Goal: Task Accomplishment & Management: Complete application form

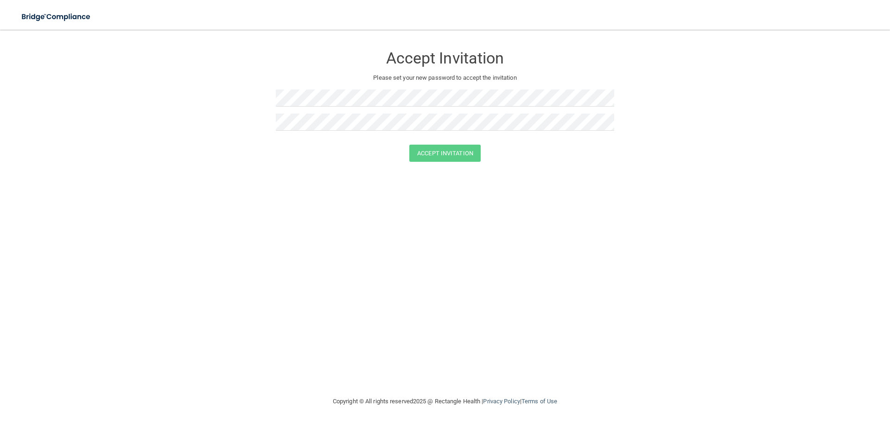
click at [282, 170] on form "Accept Invitation Please set your new password to accept the invitation Accept …" at bounding box center [445, 106] width 853 height 134
click at [333, 84] on div "Accept Invitation Please set your new password to accept the invitation" at bounding box center [445, 92] width 339 height 106
click at [410, 145] on button "Accept Invitation" at bounding box center [445, 153] width 71 height 17
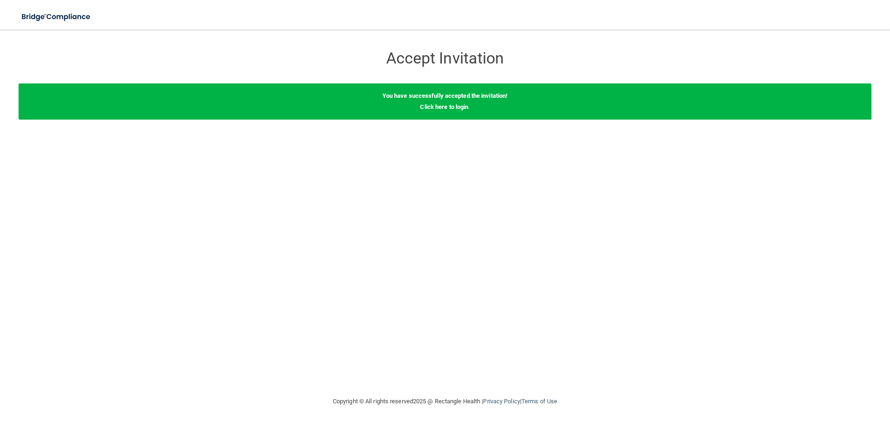
click at [461, 112] on div "You have successfully accepted the invitation! Click here to login ." at bounding box center [445, 101] width 853 height 36
click at [460, 107] on link "Click here to login" at bounding box center [444, 106] width 48 height 7
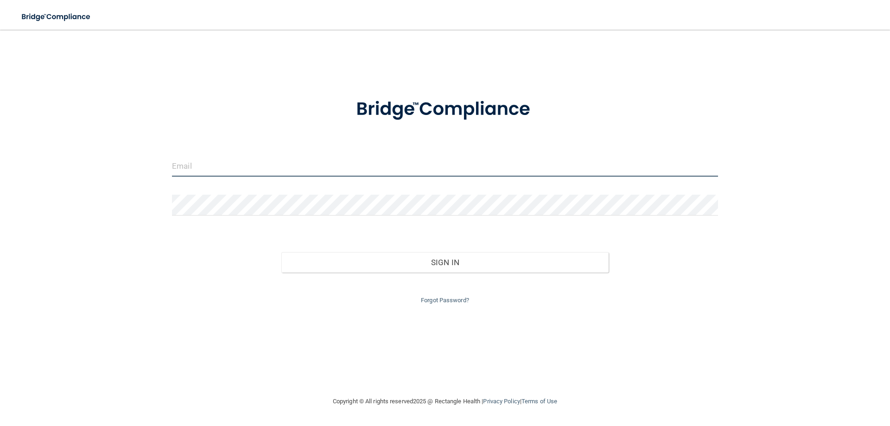
click at [246, 170] on input "email" at bounding box center [445, 166] width 546 height 21
paste input "[EMAIL_ADDRESS][PERSON_NAME][DOMAIN_NAME]"
type input "[EMAIL_ADDRESS][PERSON_NAME][DOMAIN_NAME]"
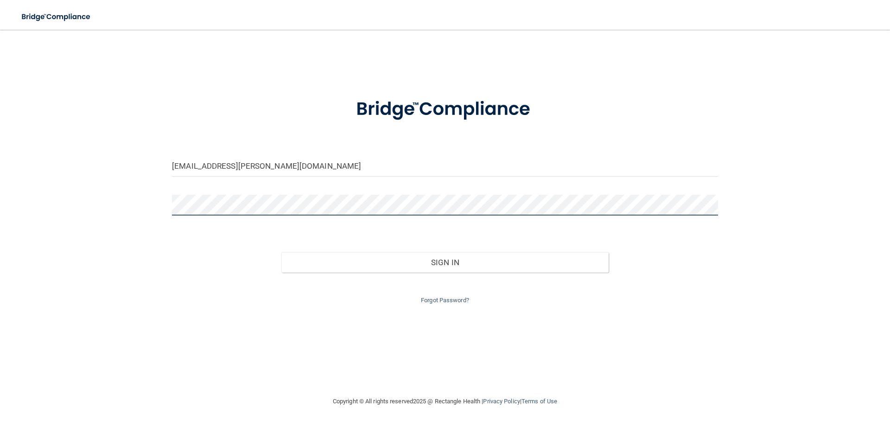
click at [282, 252] on button "Sign In" at bounding box center [446, 262] width 328 height 20
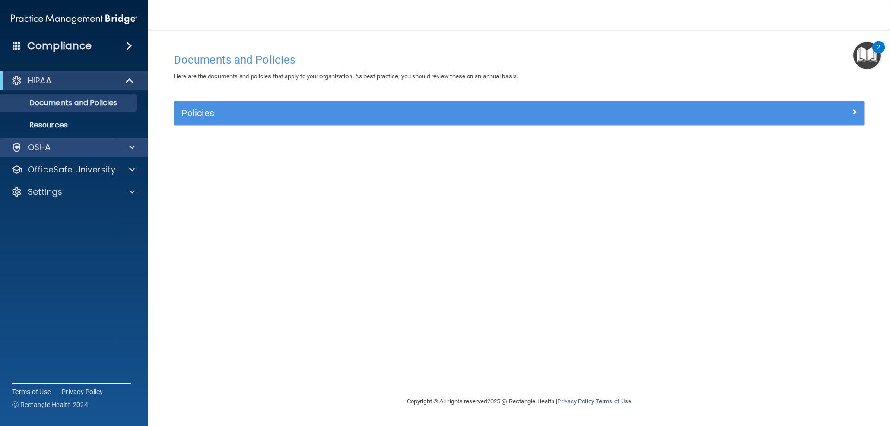
click at [142, 147] on div "OSHA" at bounding box center [74, 147] width 149 height 19
click at [134, 148] on span at bounding box center [132, 147] width 6 height 11
